Goal: Task Accomplishment & Management: Use online tool/utility

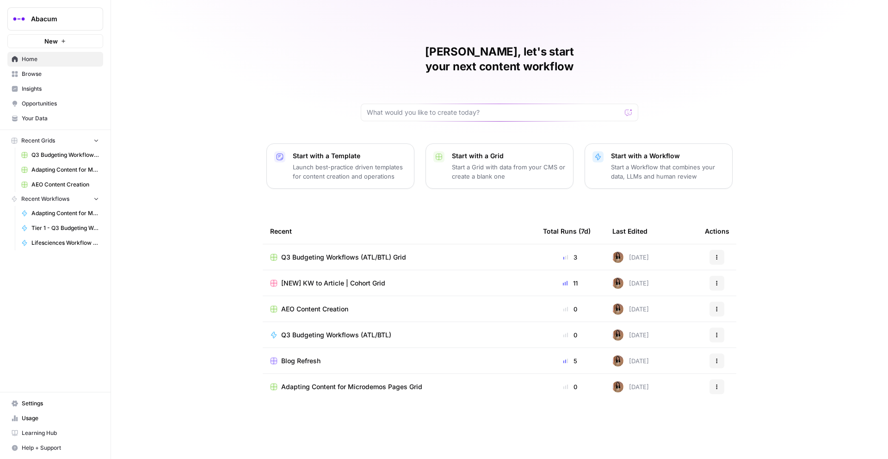
click at [49, 79] on link "Browse" at bounding box center [55, 74] width 96 height 15
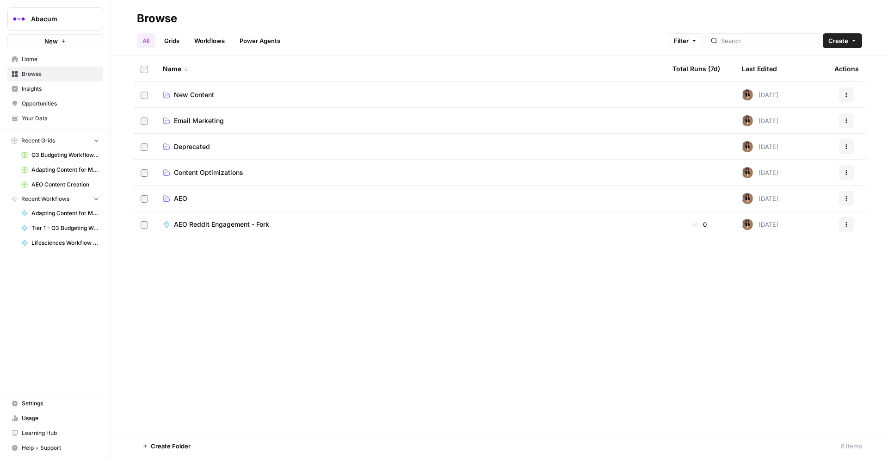
click at [199, 93] on span "New Content" at bounding box center [194, 94] width 40 height 9
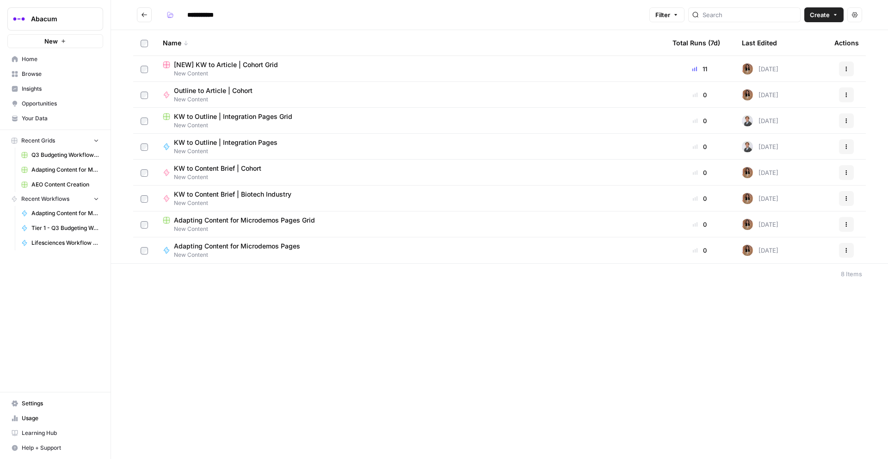
click at [215, 62] on span "[NEW] KW to Article | Cohort Grid" at bounding box center [226, 64] width 104 height 9
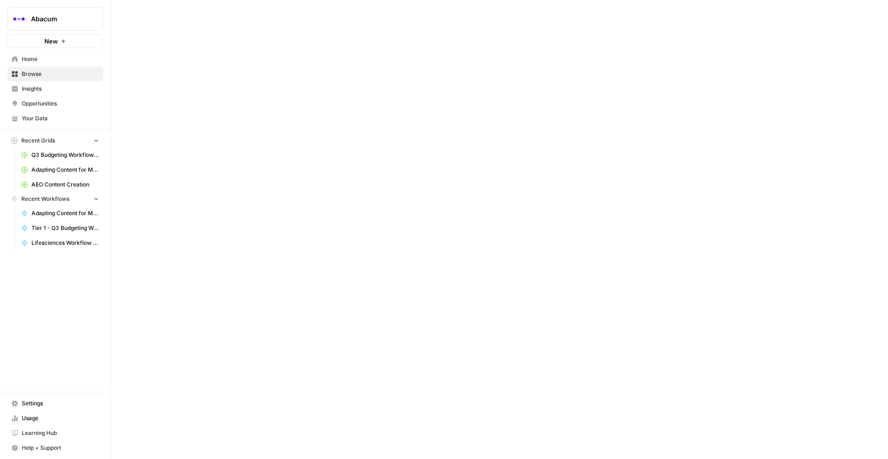
click at [37, 72] on span "Browse" at bounding box center [60, 74] width 77 height 8
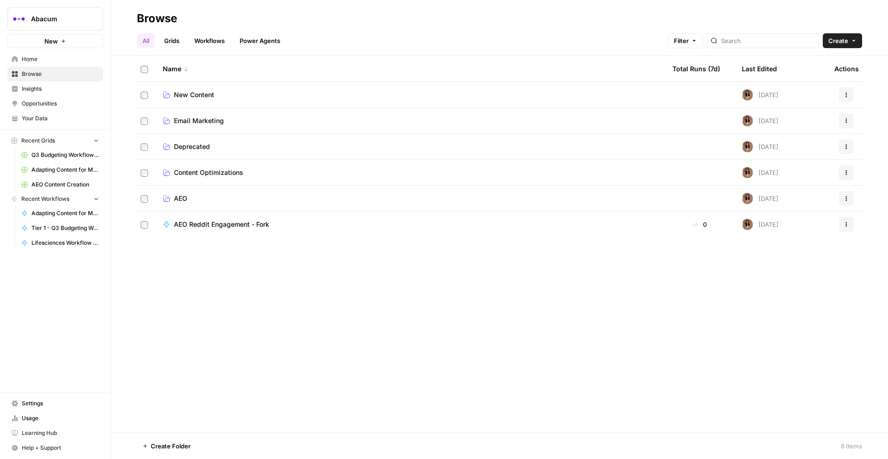
click at [182, 98] on span "New Content" at bounding box center [194, 94] width 40 height 9
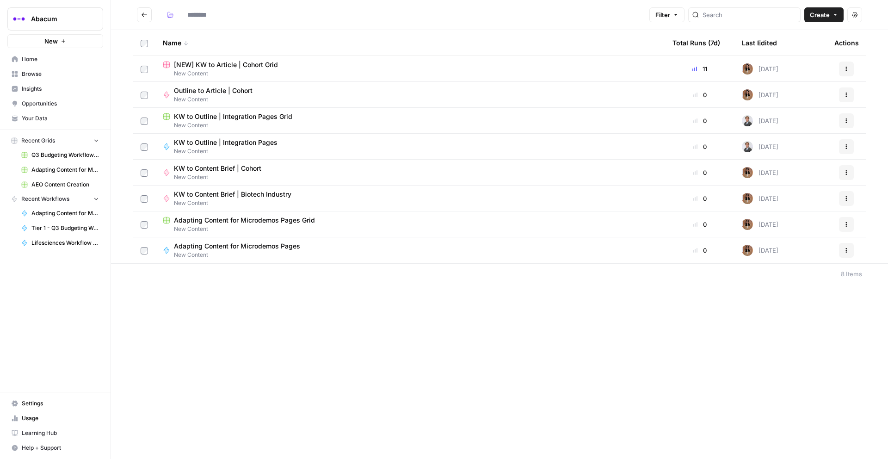
type input "**********"
click at [220, 64] on span "[NEW] KW to Article | Cohort Grid" at bounding box center [226, 64] width 104 height 9
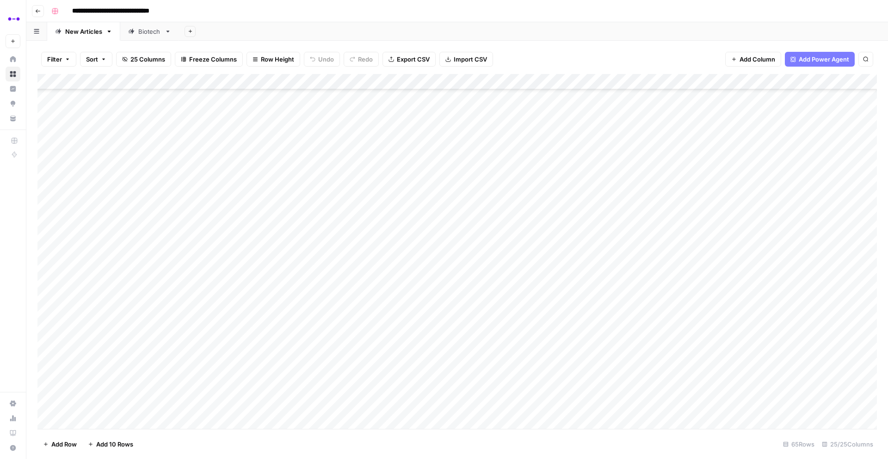
scroll to position [698, 0]
click at [175, 281] on div "Add Column" at bounding box center [456, 251] width 839 height 355
click at [350, 279] on div "Add Column" at bounding box center [456, 251] width 839 height 355
click at [524, 279] on div "Add Column" at bounding box center [456, 251] width 839 height 355
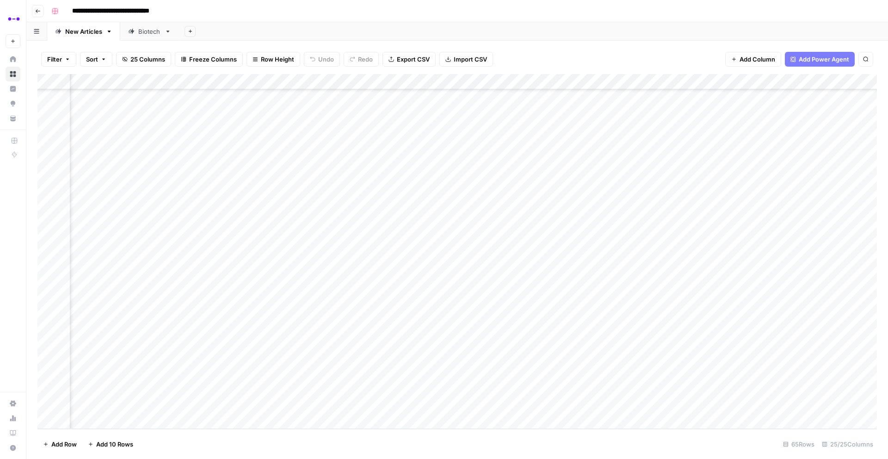
click at [427, 307] on div "Add Column" at bounding box center [456, 251] width 839 height 355
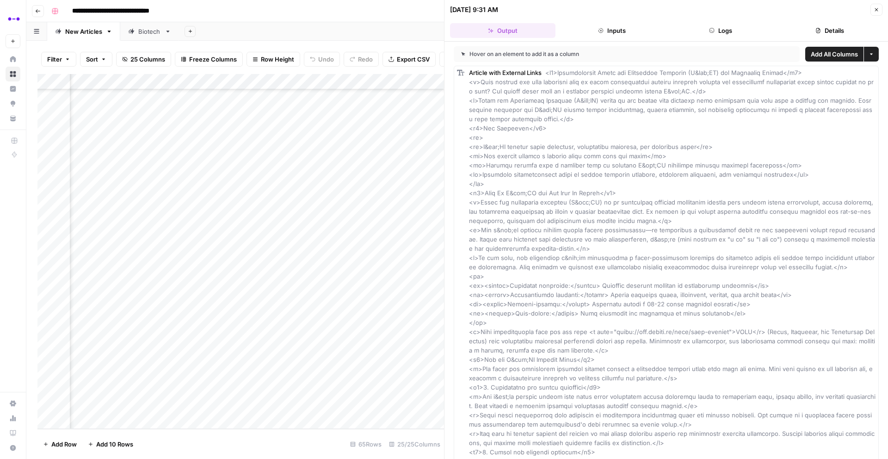
click at [879, 8] on button "Close" at bounding box center [876, 10] width 12 height 12
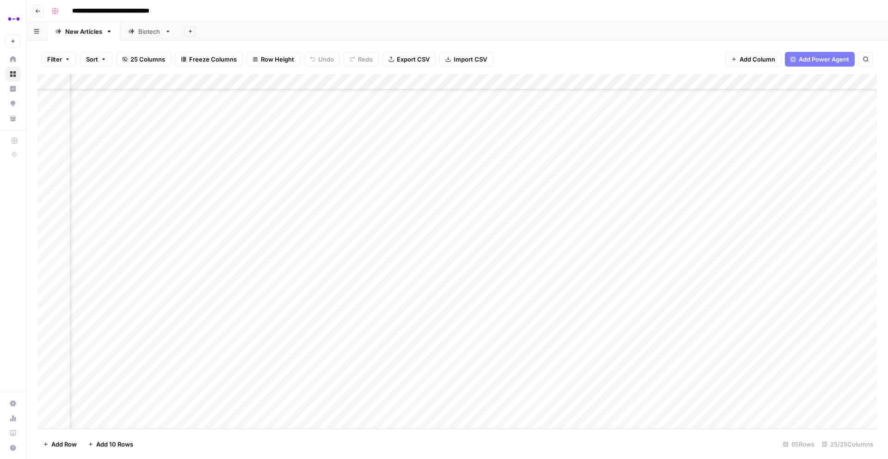
click at [482, 312] on div "Add Column" at bounding box center [456, 251] width 839 height 355
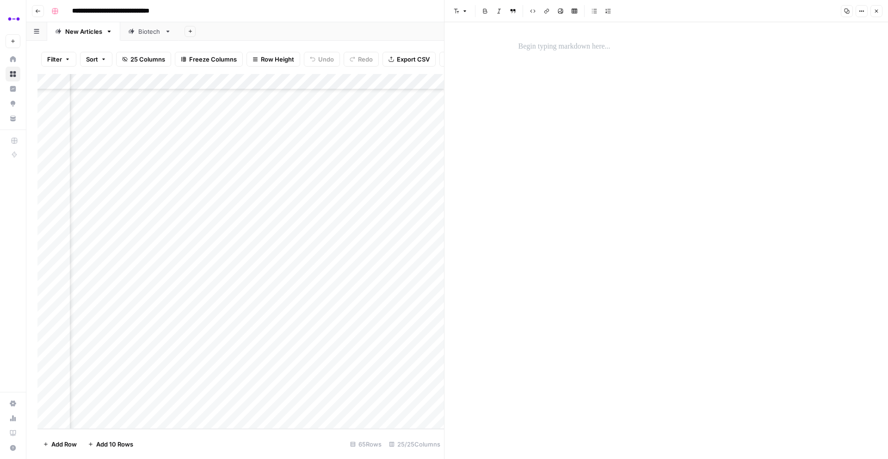
click at [879, 9] on button "Close" at bounding box center [876, 11] width 12 height 12
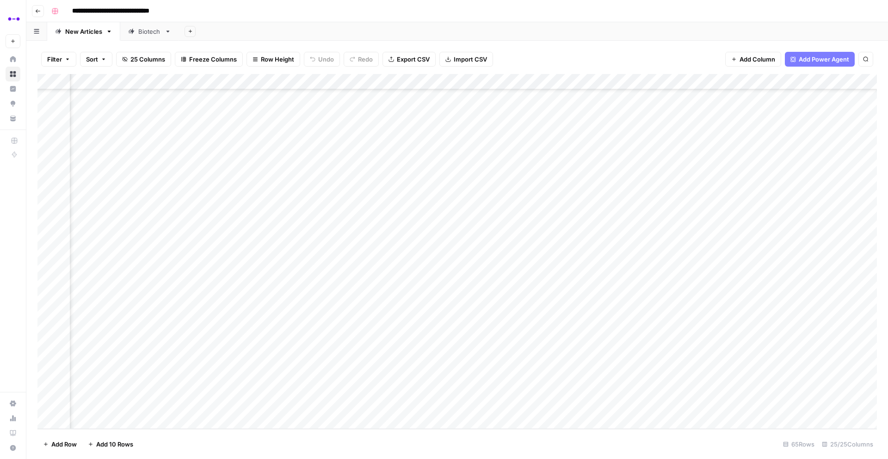
click at [430, 307] on div "Add Column" at bounding box center [456, 251] width 839 height 355
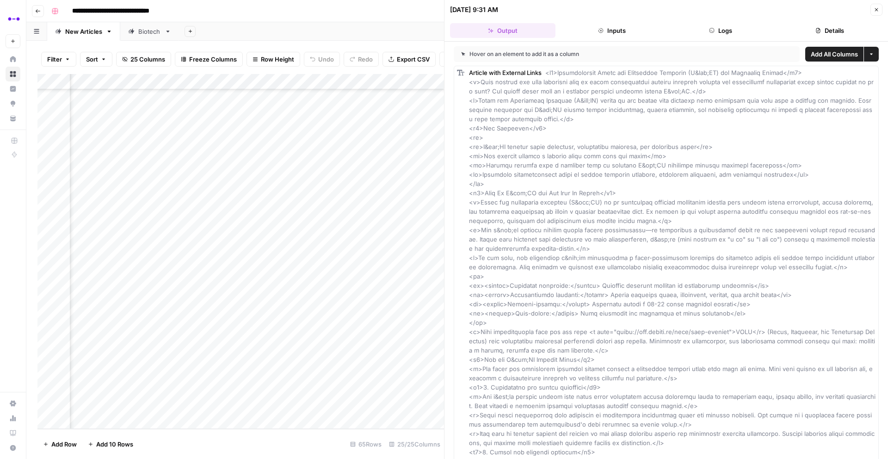
click at [841, 51] on span "Add All Columns" at bounding box center [833, 53] width 47 height 9
click at [878, 10] on span "Close" at bounding box center [878, 10] width 0 height 0
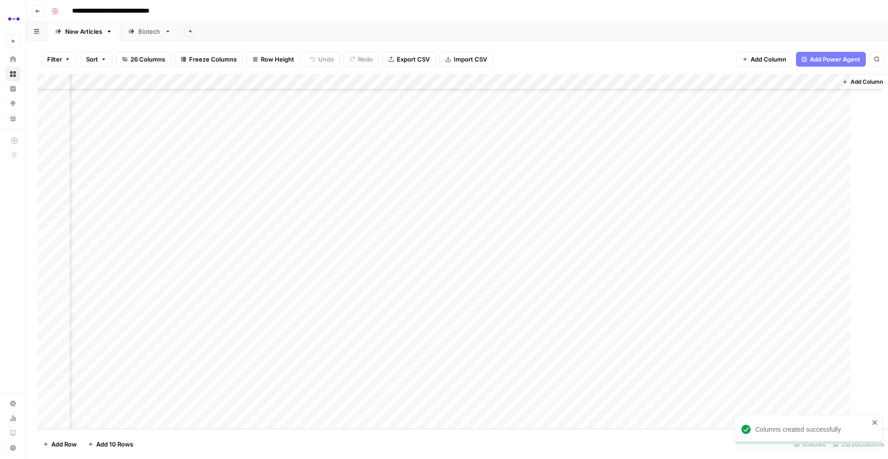
scroll to position [698, 1398]
click at [372, 312] on div "Add Column" at bounding box center [456, 251] width 839 height 355
drag, startPoint x: 365, startPoint y: 305, endPoint x: 353, endPoint y: 404, distance: 100.1
click at [353, 404] on div "Add Column" at bounding box center [456, 251] width 839 height 355
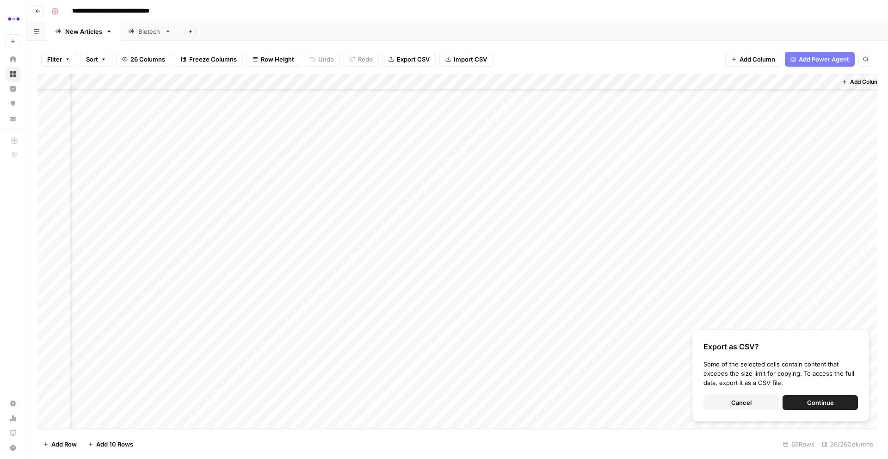
drag, startPoint x: 535, startPoint y: 305, endPoint x: 522, endPoint y: 411, distance: 107.2
click at [522, 411] on div "Add Column" at bounding box center [456, 251] width 839 height 355
click at [753, 398] on button "Cancel" at bounding box center [740, 402] width 75 height 15
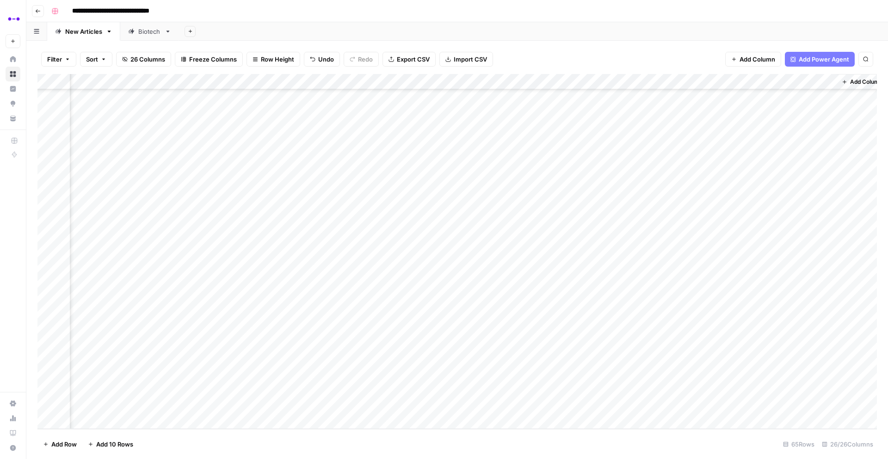
click at [529, 308] on div "Add Column" at bounding box center [456, 251] width 839 height 355
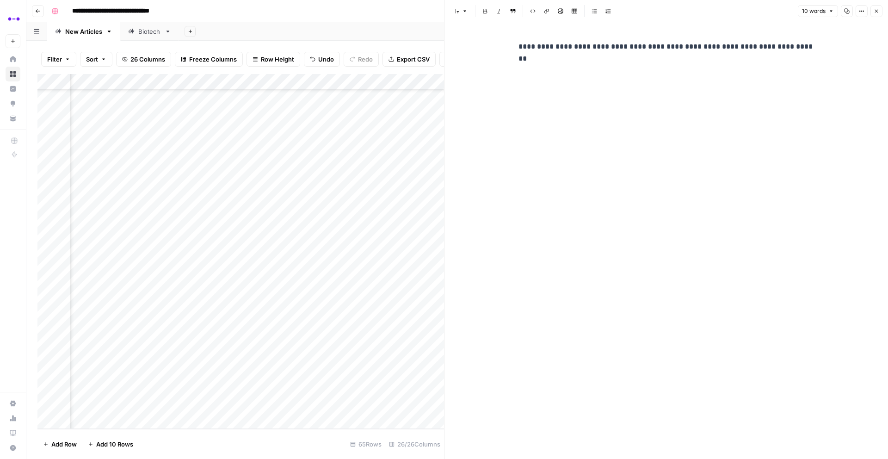
click at [878, 9] on icon "button" at bounding box center [876, 11] width 6 height 6
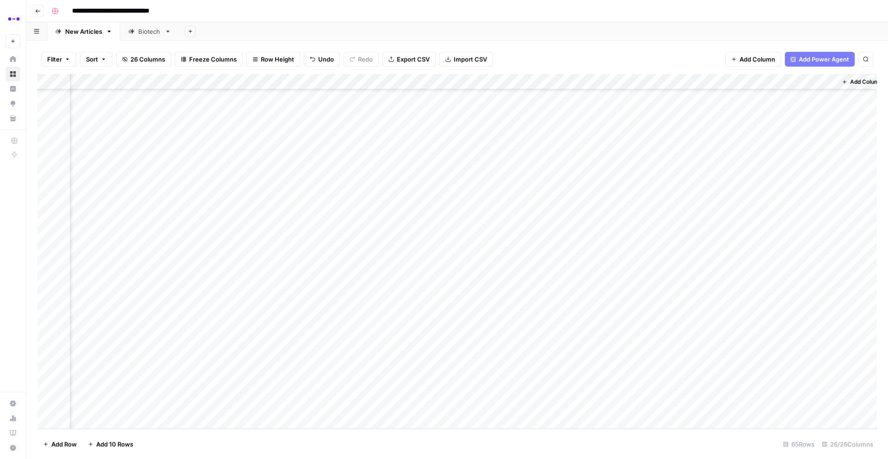
click at [444, 338] on div "Add Column" at bounding box center [456, 251] width 839 height 355
drag, startPoint x: 379, startPoint y: 307, endPoint x: 368, endPoint y: 405, distance: 99.1
click at [368, 405] on div "Add Column" at bounding box center [456, 251] width 839 height 355
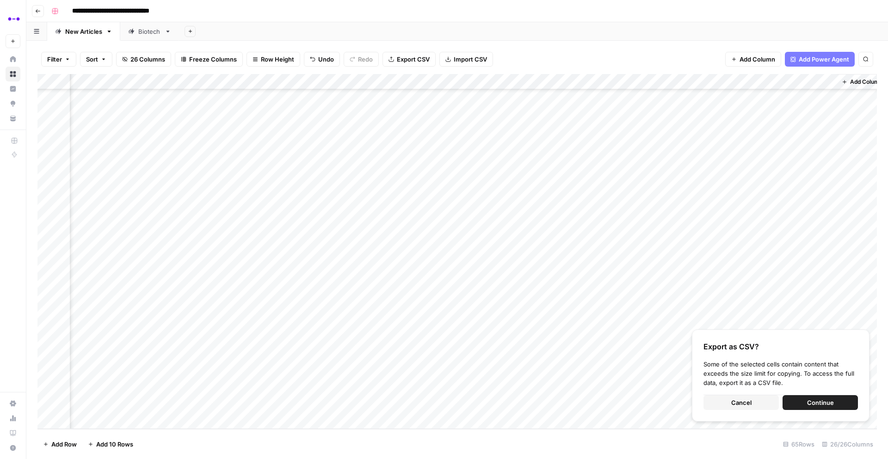
drag, startPoint x: 532, startPoint y: 309, endPoint x: 521, endPoint y: 401, distance: 93.1
click at [522, 402] on div "Add Column" at bounding box center [456, 251] width 839 height 355
click at [550, 321] on div "Add Column" at bounding box center [456, 251] width 839 height 355
click at [725, 402] on button "Cancel" at bounding box center [740, 402] width 75 height 15
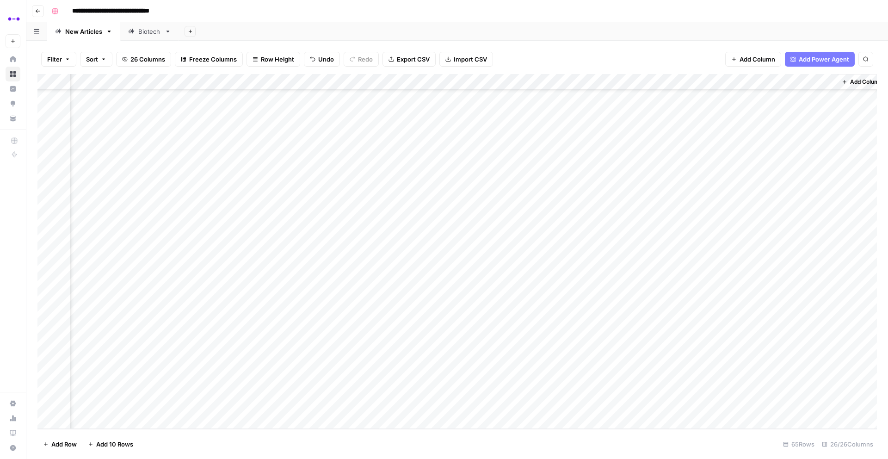
click at [379, 301] on div "Add Column" at bounding box center [456, 251] width 839 height 355
click at [475, 315] on div "Add Column" at bounding box center [456, 251] width 839 height 355
click at [463, 296] on div "Add Column" at bounding box center [456, 251] width 839 height 355
click at [532, 297] on div "Add Column" at bounding box center [456, 251] width 839 height 355
click at [537, 311] on div "Add Column" at bounding box center [456, 251] width 839 height 355
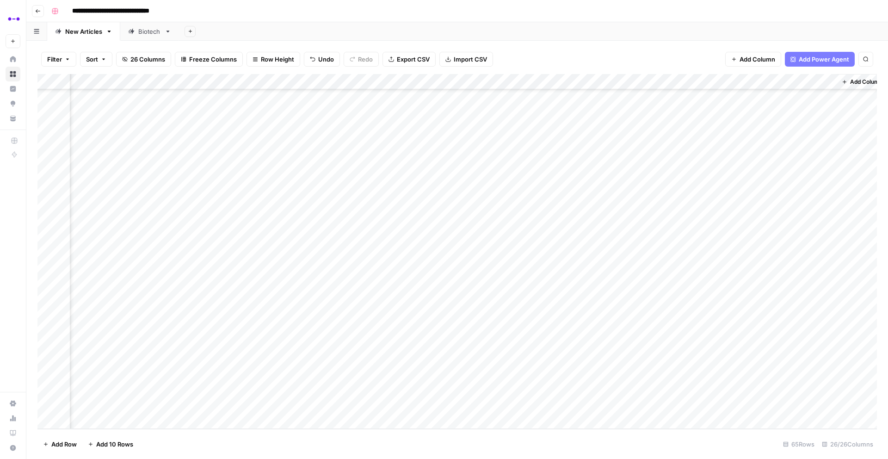
drag, startPoint x: 380, startPoint y: 313, endPoint x: 371, endPoint y: 405, distance: 93.3
click at [371, 406] on div "Add Column" at bounding box center [456, 251] width 839 height 355
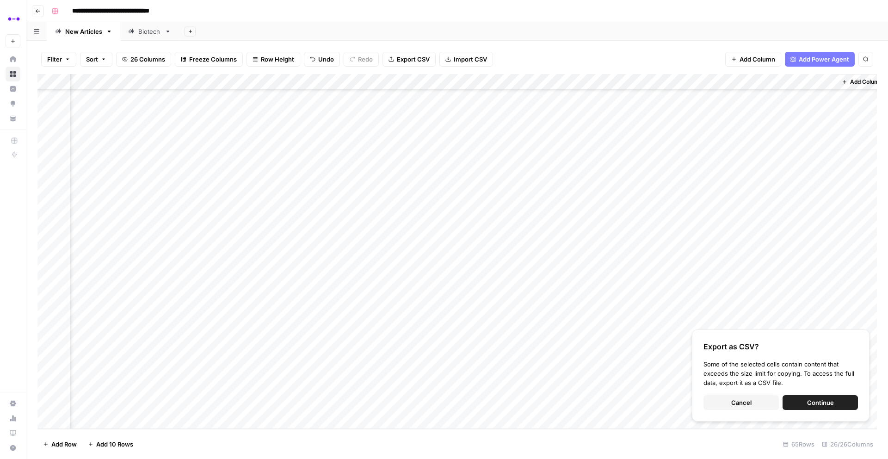
drag, startPoint x: 539, startPoint y: 309, endPoint x: 531, endPoint y: 411, distance: 102.5
click at [531, 412] on div "Add Column" at bounding box center [456, 251] width 839 height 355
click at [822, 403] on span "Continue" at bounding box center [820, 402] width 27 height 9
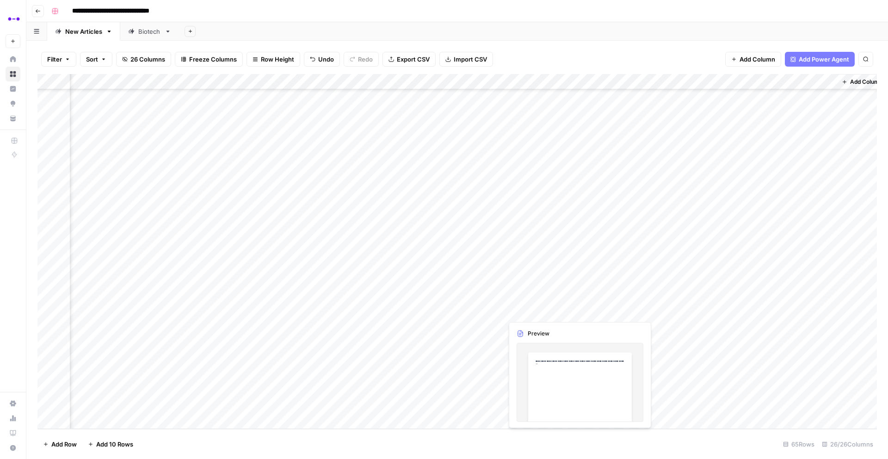
drag, startPoint x: 533, startPoint y: 310, endPoint x: 529, endPoint y: 412, distance: 102.2
click at [529, 412] on div "Add Column" at bounding box center [456, 251] width 839 height 355
click at [415, 82] on div "Add Column" at bounding box center [456, 251] width 839 height 355
click at [372, 176] on span "Remove Column" at bounding box center [395, 172] width 81 height 9
click at [417, 93] on span "Delete" at bounding box center [411, 95] width 20 height 9
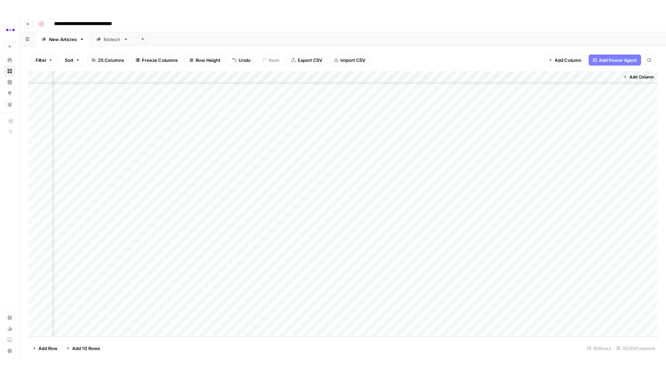
scroll to position [698, 1325]
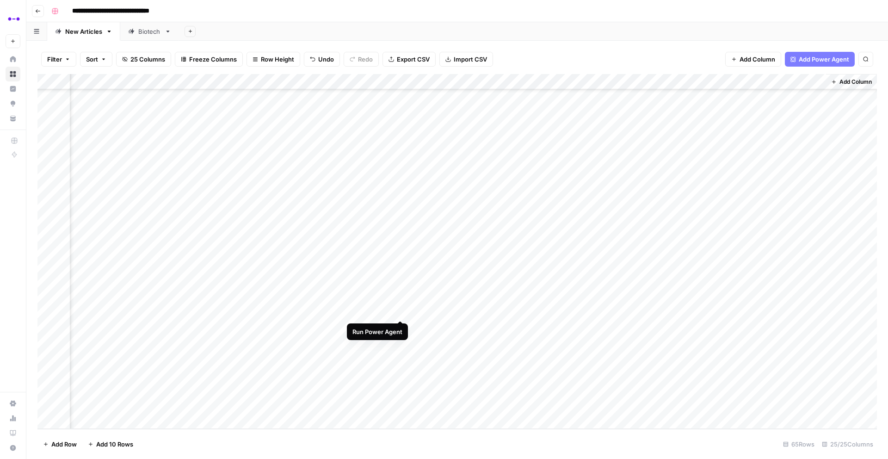
click at [400, 311] on div "Add Column" at bounding box center [456, 251] width 839 height 355
click at [398, 328] on div "Add Column" at bounding box center [456, 251] width 839 height 355
click at [399, 341] on div "Add Column" at bounding box center [456, 251] width 839 height 355
click at [399, 355] on div "Add Column" at bounding box center [456, 251] width 839 height 355
click at [400, 372] on div "Add Column" at bounding box center [456, 251] width 839 height 355
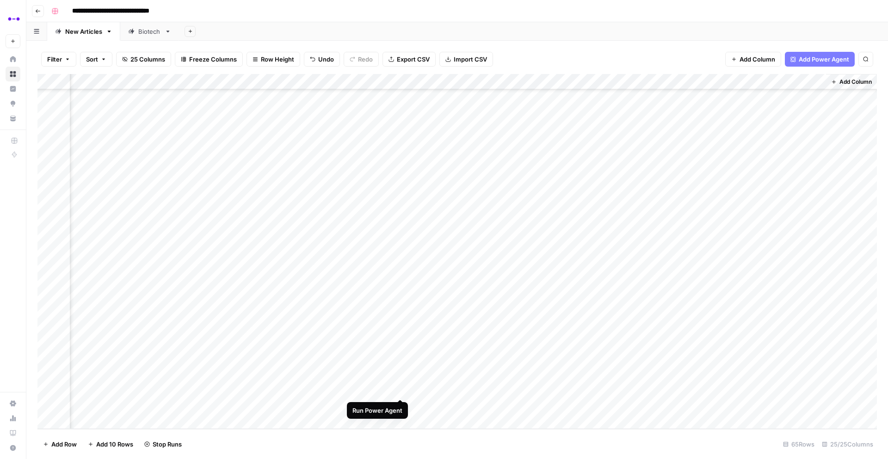
click at [399, 389] on div "Add Column" at bounding box center [456, 251] width 839 height 355
click at [399, 406] on div "Add Column" at bounding box center [456, 251] width 839 height 355
